Goal: Check status: Check status

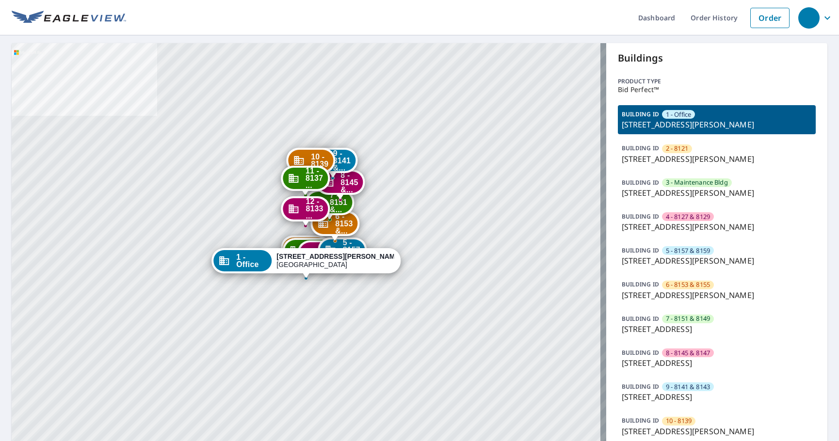
click at [720, 119] on p "8125 Barclay St, Dallas, TX, 75227" at bounding box center [717, 125] width 191 height 12
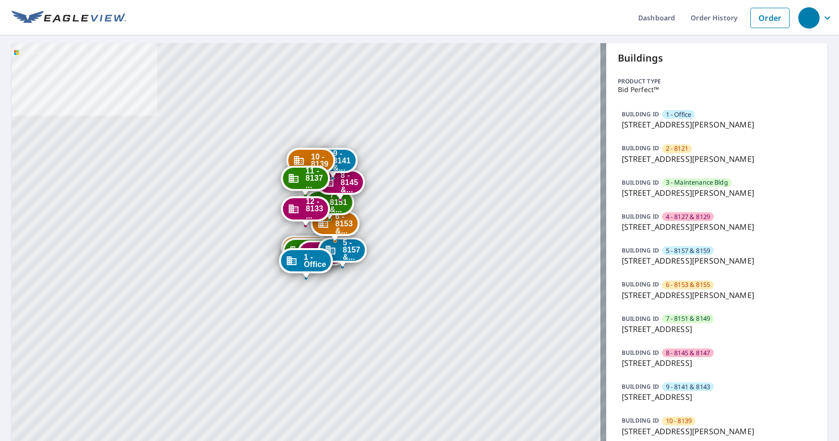
click at [707, 114] on div "BUILDING ID 1 - Office 8125 Barclay St, Dallas, TX, 75227" at bounding box center [717, 119] width 198 height 29
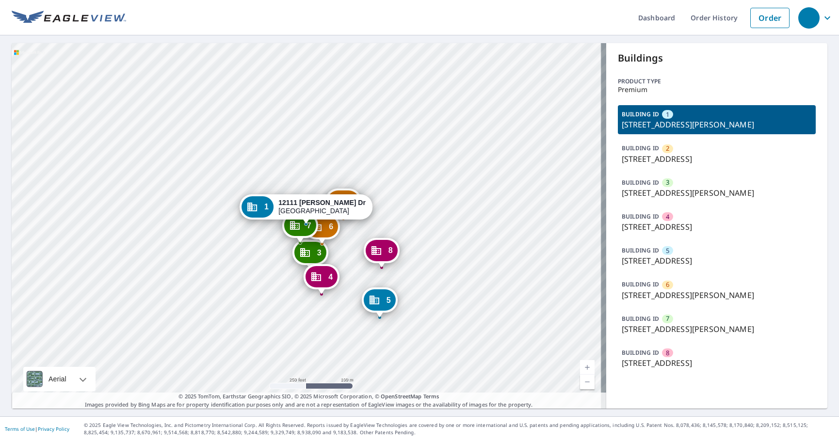
drag, startPoint x: 356, startPoint y: 276, endPoint x: 323, endPoint y: 229, distance: 57.4
click at [323, 229] on div "2 6169 Dryad Dr Houston, TX 77035 3 12141 Bob White Dr Houston, TX 77035 4 6208…" at bounding box center [309, 226] width 595 height 366
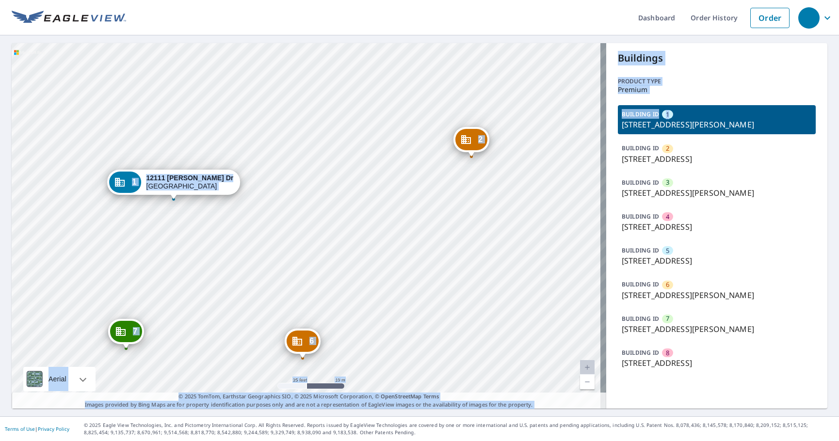
drag, startPoint x: 669, startPoint y: 118, endPoint x: 599, endPoint y: 118, distance: 69.9
click at [599, 118] on div "2 6169 Dryad Dr Houston, TX 77035 3 12141 Bob White Dr Houston, TX 77035 4 6208…" at bounding box center [420, 226] width 816 height 366
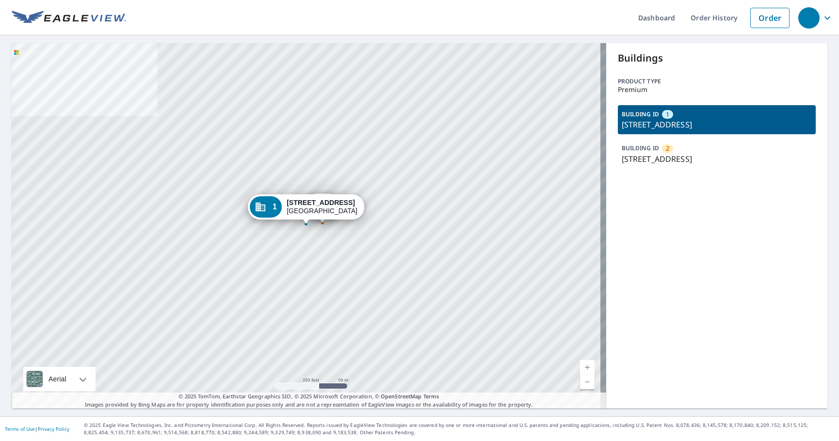
click at [809, 242] on div "Buildings Product type Premium BUILDING ID 1 [STREET_ADDRESS] BUILDING ID [GEOG…" at bounding box center [717, 226] width 222 height 366
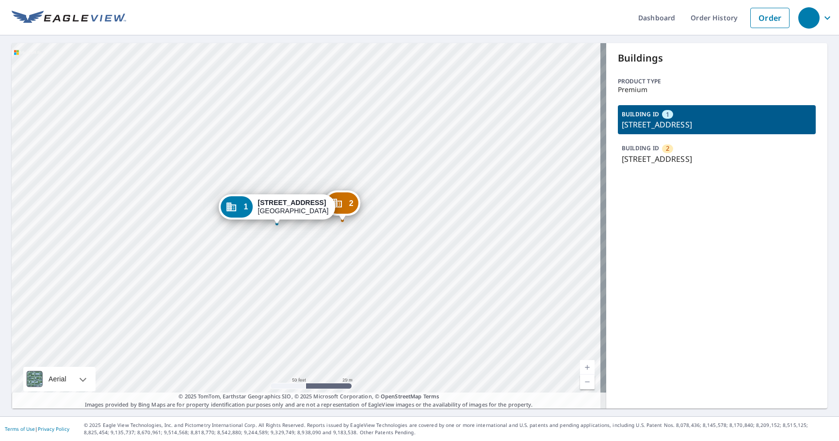
click at [804, 218] on div "Buildings Product type Premium BUILDING ID 1 [STREET_ADDRESS] BUILDING ID [GEOG…" at bounding box center [717, 226] width 222 height 366
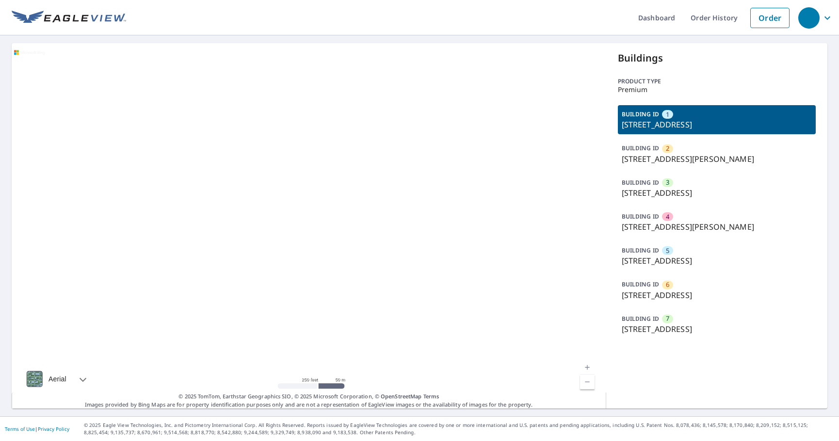
click at [693, 260] on p "[STREET_ADDRESS]" at bounding box center [717, 261] width 191 height 12
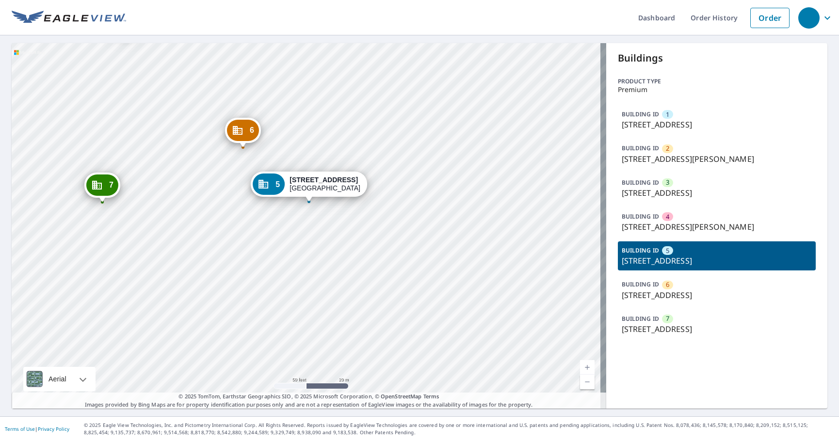
click at [645, 226] on p "[STREET_ADDRESS][PERSON_NAME]" at bounding box center [717, 227] width 191 height 12
